Goal: Browse casually

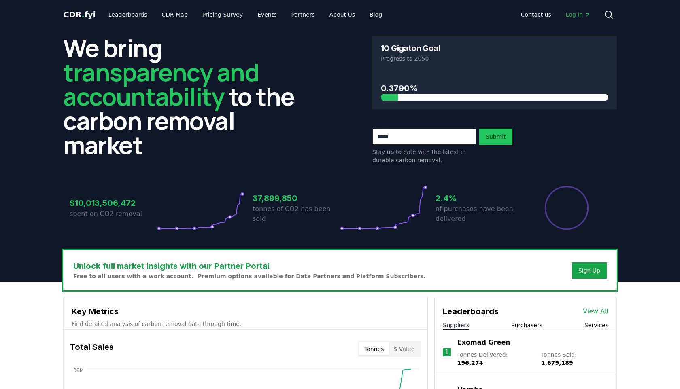
scroll to position [148, 0]
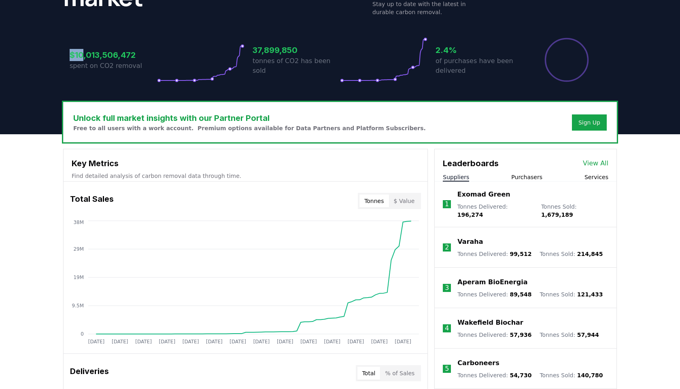
drag, startPoint x: 84, startPoint y: 57, endPoint x: 55, endPoint y: 56, distance: 29.5
click at [55, 56] on header "We bring transparency and accountability to the carbon removal market 10 Gigato…" at bounding box center [340, 7] width 680 height 253
drag, startPoint x: 85, startPoint y: 54, endPoint x: 67, endPoint y: 50, distance: 18.3
click at [67, 50] on div "$10,013,506,472 spent on CO2 removal 37,899,850 tonnes of CO2 has been sold 2.4…" at bounding box center [339, 55] width 553 height 68
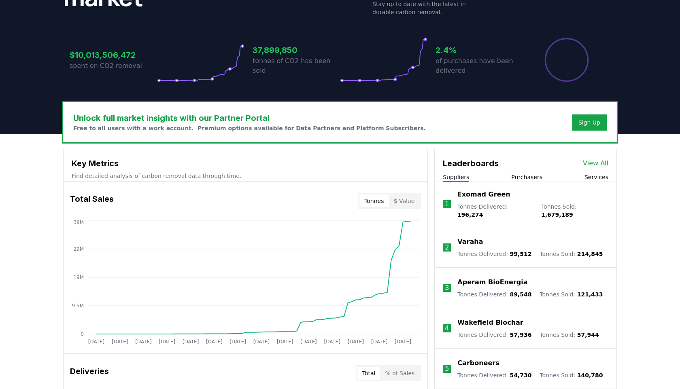
drag, startPoint x: 467, startPoint y: 44, endPoint x: 434, endPoint y: 43, distance: 33.2
click at [435, 43] on div "$10,013,506,472 spent on CO2 removal 37,899,850 tonnes of CO2 has been sold 2.4…" at bounding box center [340, 59] width 541 height 45
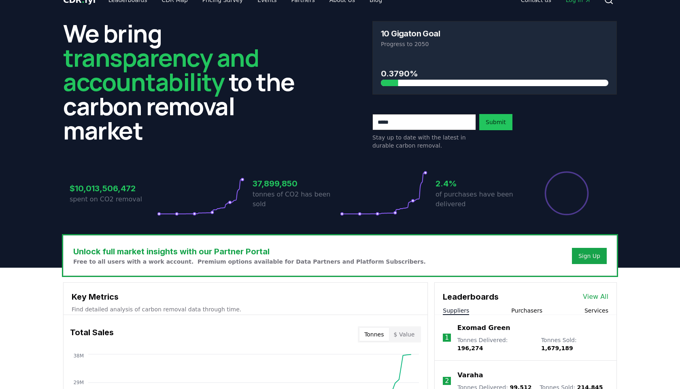
scroll to position [16, 0]
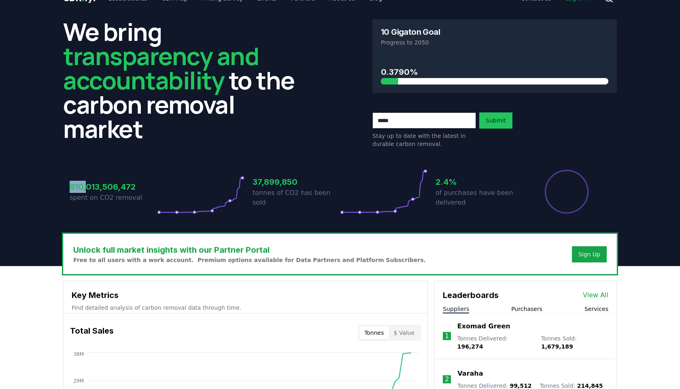
drag, startPoint x: 87, startPoint y: 191, endPoint x: 48, endPoint y: 174, distance: 41.9
click at [48, 174] on header "We bring transparency and accountability to the carbon removal market 10 Gigato…" at bounding box center [340, 139] width 680 height 253
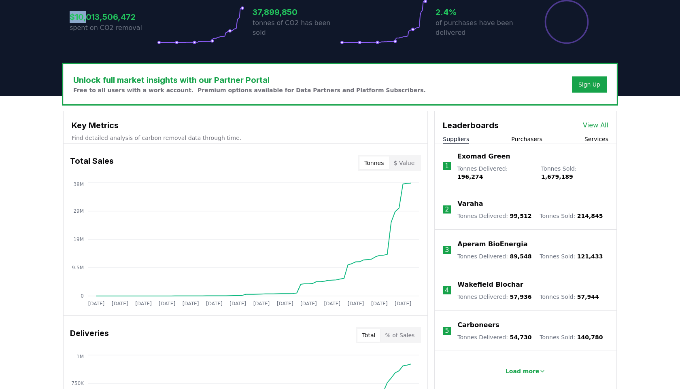
scroll to position [187, 0]
